Goal: Use online tool/utility: Utilize a website feature to perform a specific function

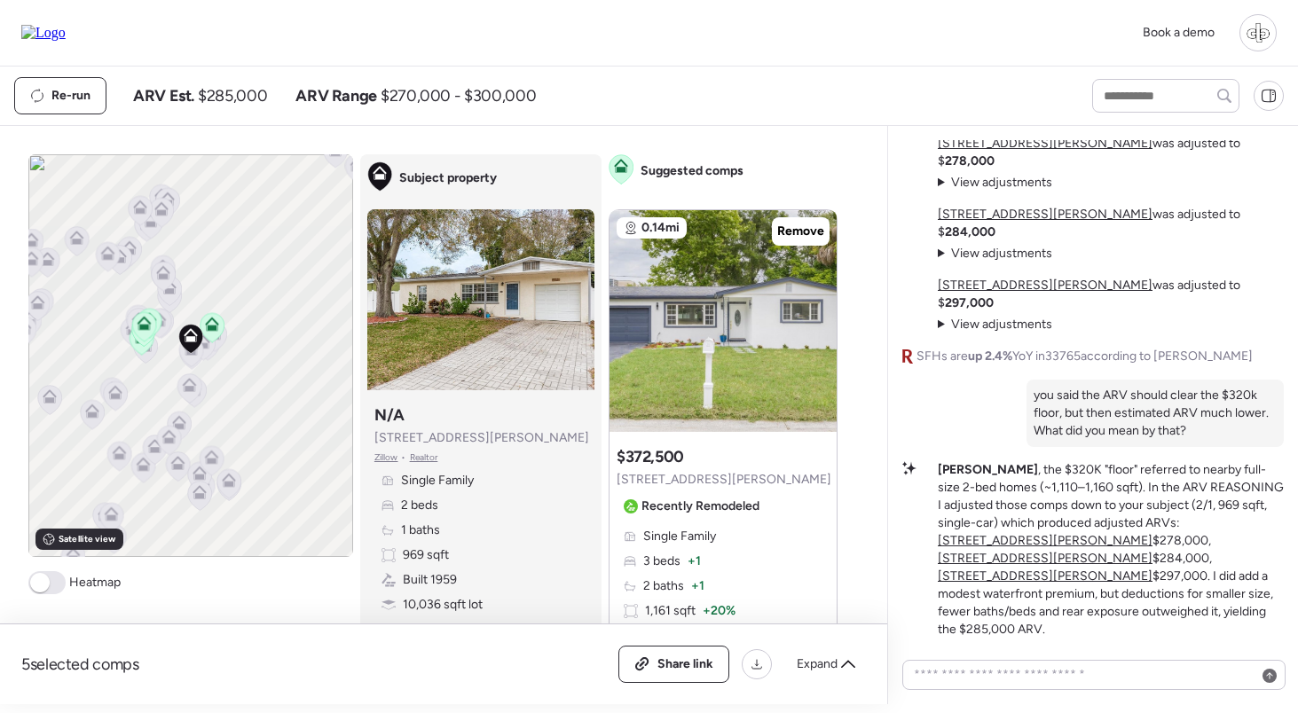
click at [995, 240] on strong "284,000" at bounding box center [970, 231] width 51 height 15
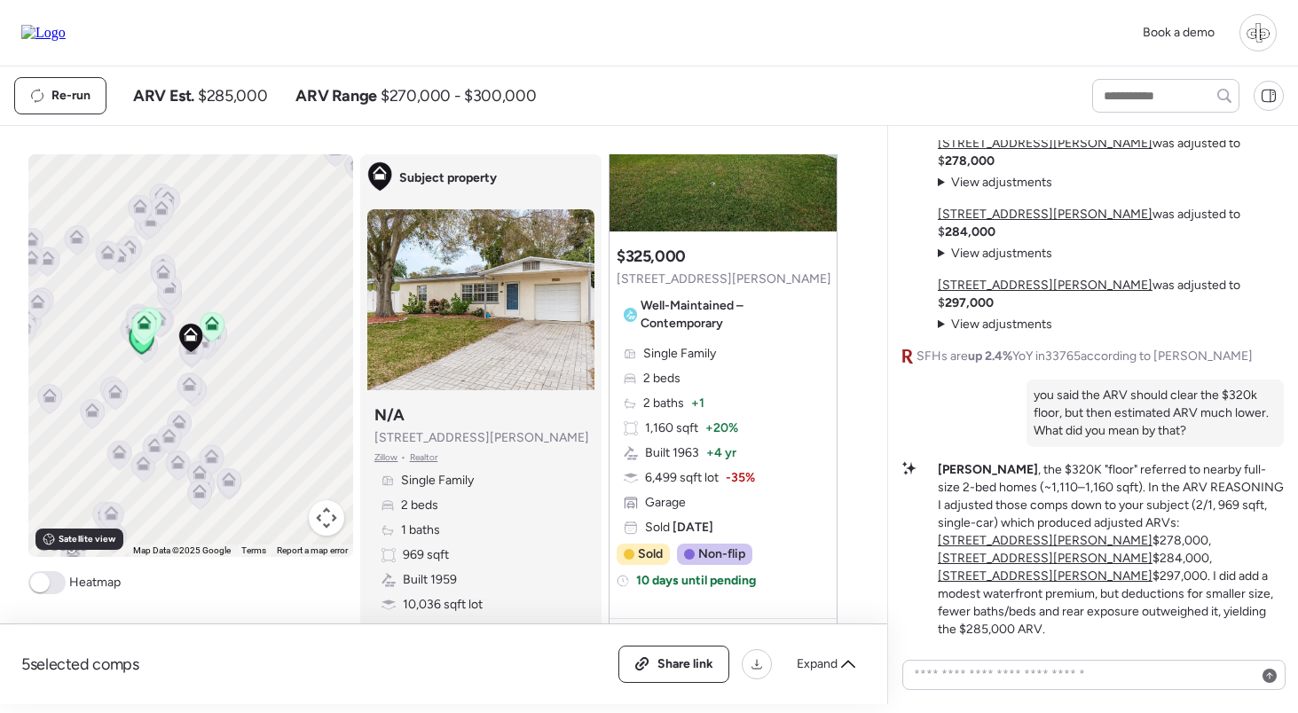
scroll to position [997, 0]
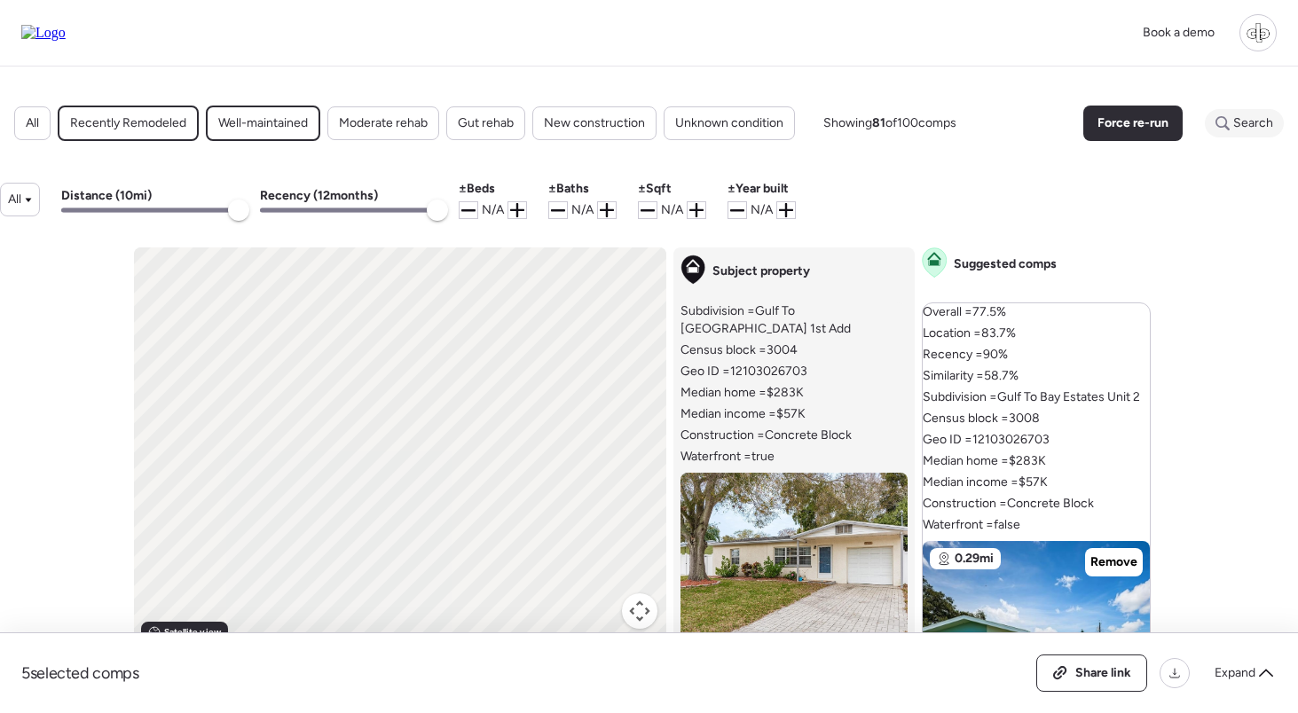
click at [1253, 128] on span "Search" at bounding box center [1253, 123] width 40 height 18
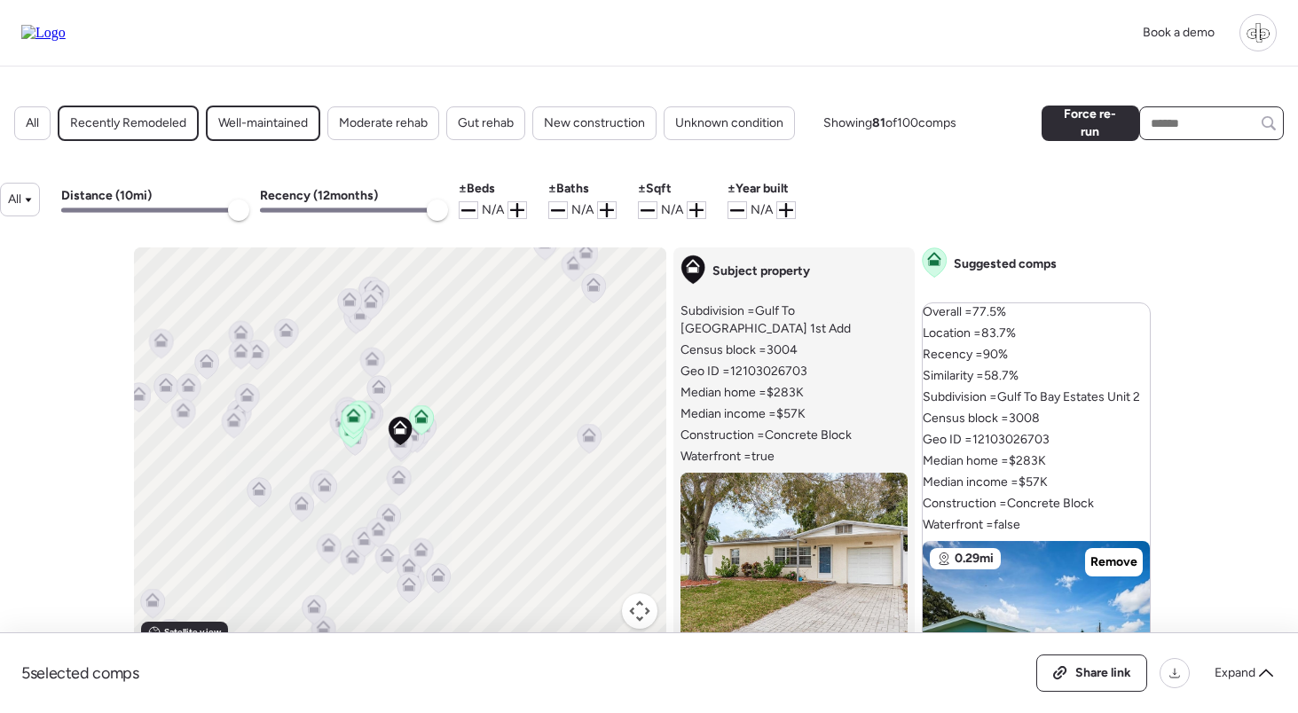
click at [1195, 133] on input "text" at bounding box center [1211, 123] width 129 height 25
paste input "********"
type input "********"
click at [1186, 182] on span "2311 Whitman St, Clearwater, FL 33765" at bounding box center [1211, 164] width 130 height 35
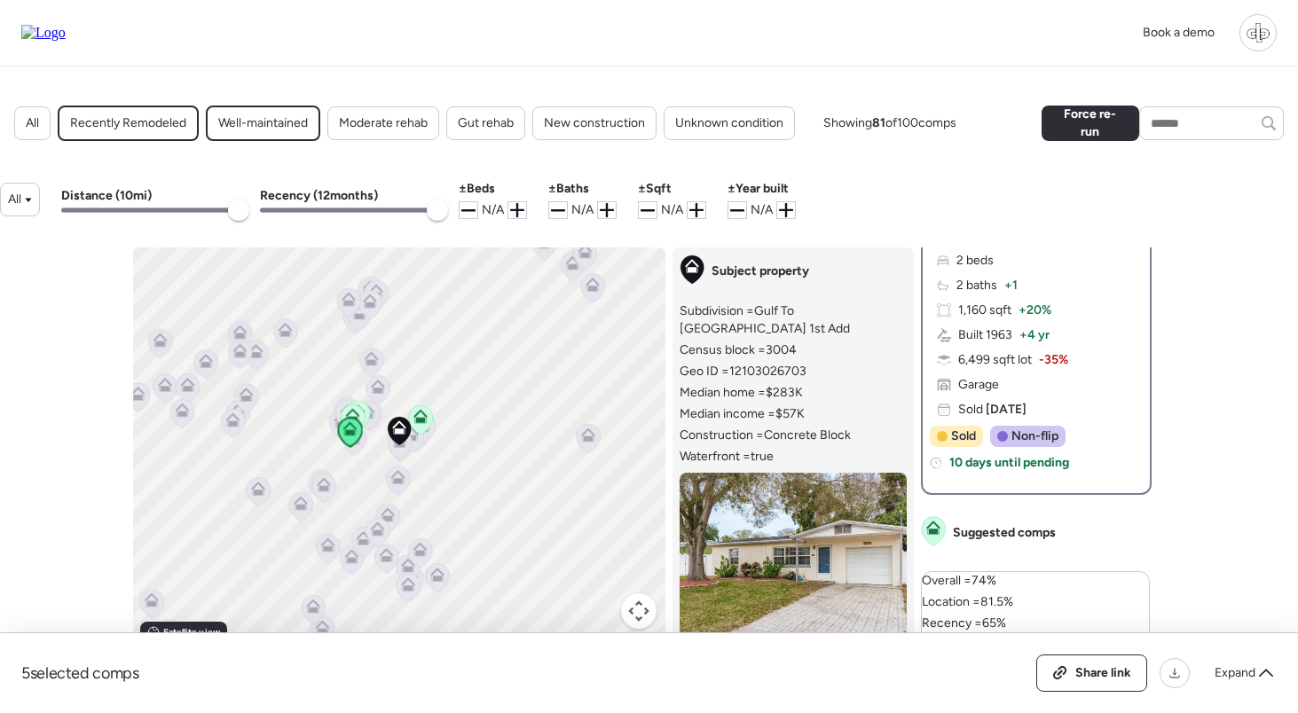
scroll to position [731, 0]
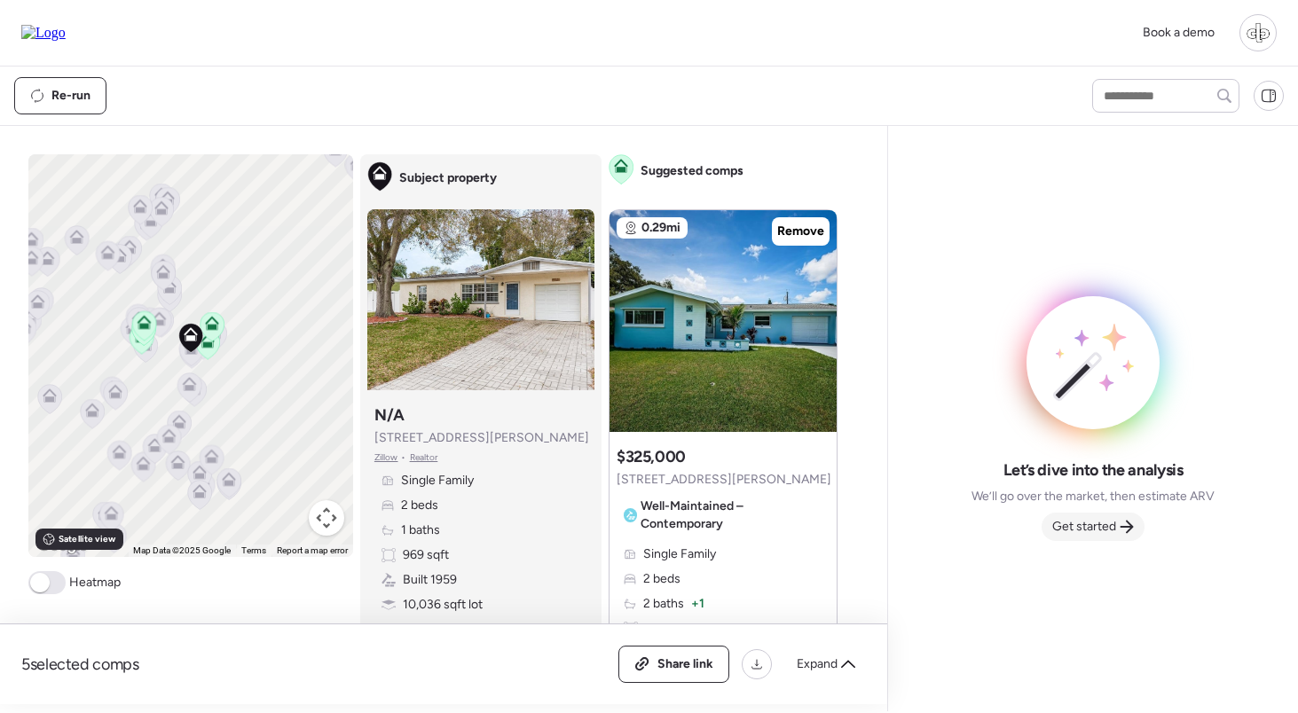
click at [1066, 531] on span "Get started" at bounding box center [1084, 527] width 64 height 18
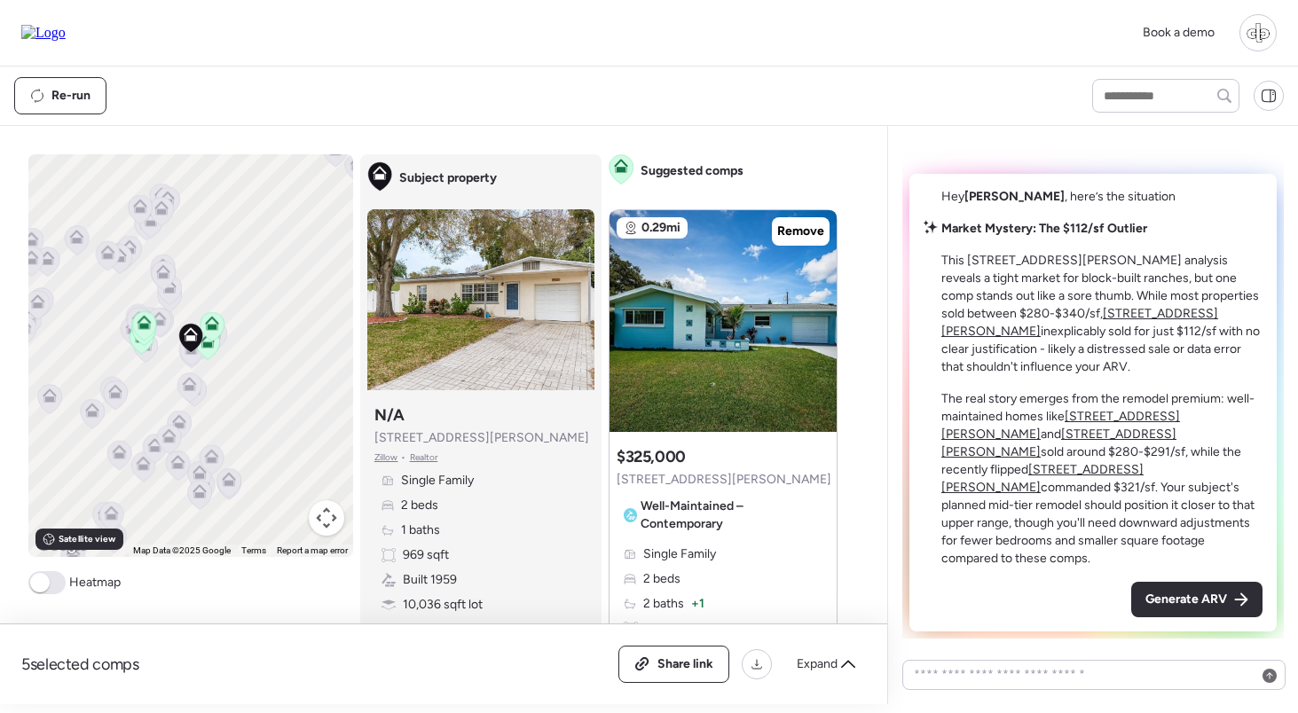
click at [1042, 339] on u "2464 Chaucer St" at bounding box center [1079, 322] width 277 height 33
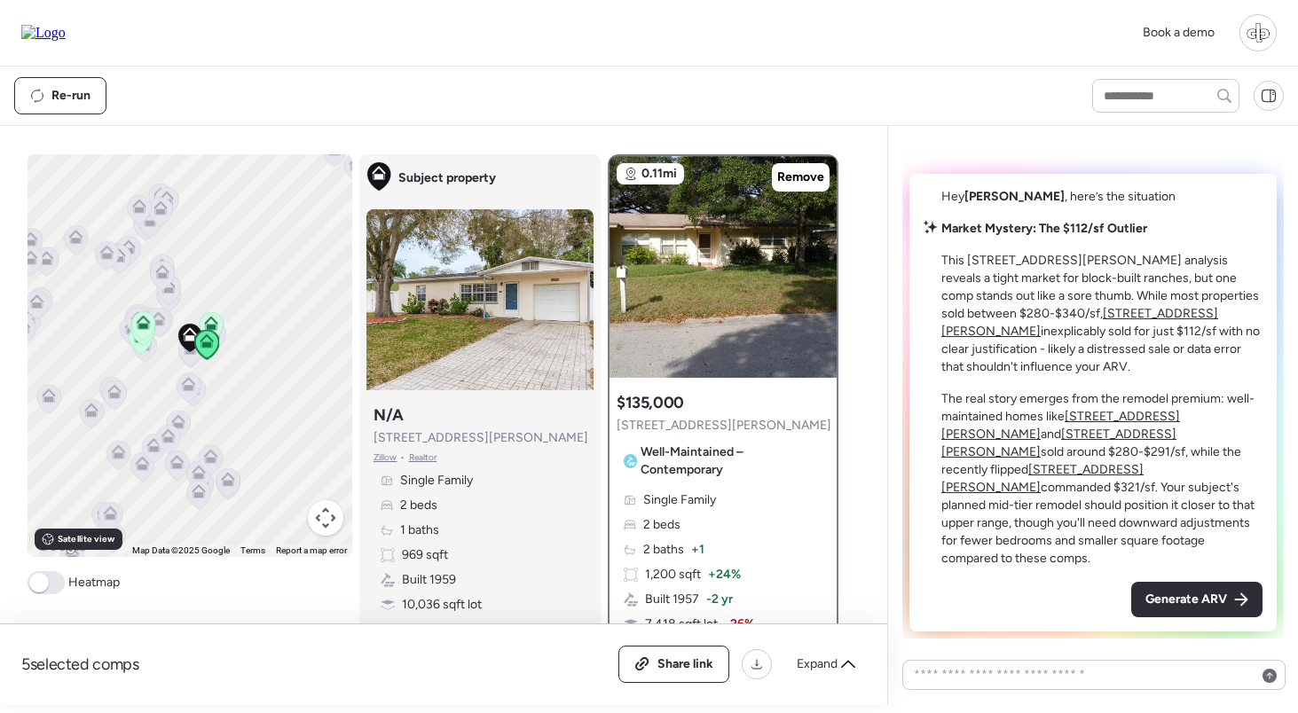
click at [815, 291] on div at bounding box center [722, 267] width 227 height 222
drag, startPoint x: 462, startPoint y: 436, endPoint x: 365, endPoint y: 438, distance: 97.6
click at [365, 438] on div "Subject property Subject property N/A 118 Kilmer Ave Zillow • Realtor Single Fa…" at bounding box center [479, 403] width 241 height 499
copy span "[STREET_ADDRESS][PERSON_NAME]"
click at [55, 28] on img at bounding box center [43, 33] width 44 height 16
